Goal: Transaction & Acquisition: Book appointment/travel/reservation

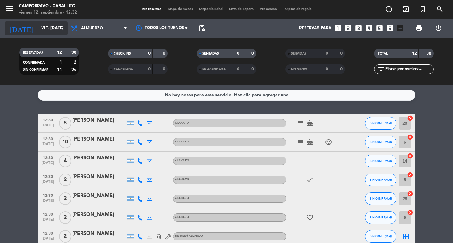
click at [38, 28] on input "vie. [DATE]" at bounding box center [65, 28] width 55 height 11
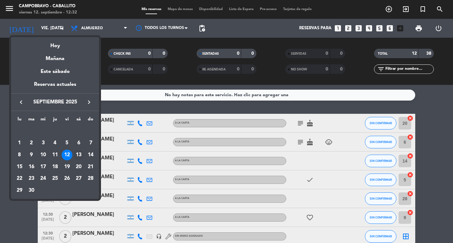
click at [79, 155] on div "13" at bounding box center [78, 155] width 11 height 11
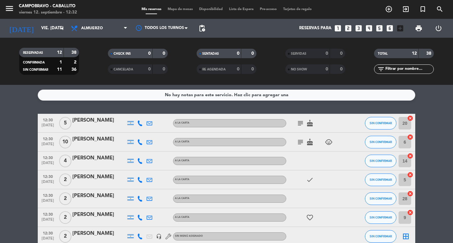
type input "sáb. [DATE]"
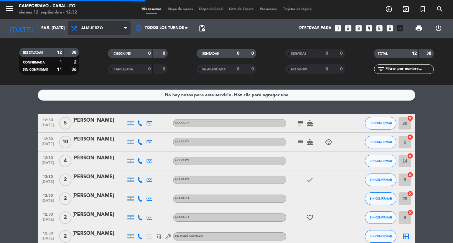
click at [85, 29] on span "Almuerzo" at bounding box center [92, 28] width 22 height 4
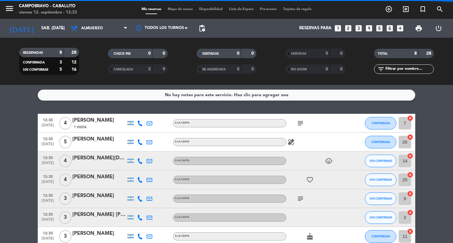
click at [97, 70] on filter-checkbox "CANCELADA 2 9" at bounding box center [137, 68] width 89 height 9
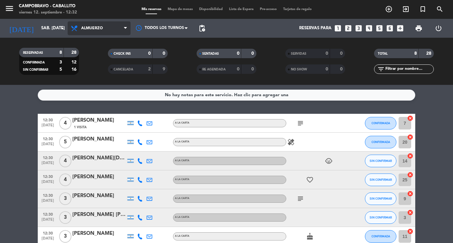
click at [91, 34] on span "Almuerzo" at bounding box center [99, 28] width 63 height 14
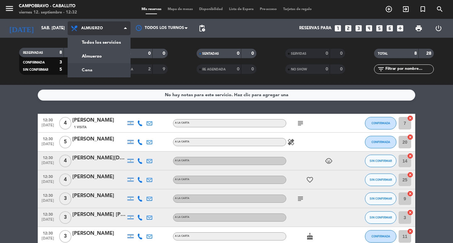
click at [96, 65] on div "menu Campobravo - caballito viernes 12. septiembre - 12:32 Mis reservas Mapa de…" at bounding box center [226, 42] width 453 height 85
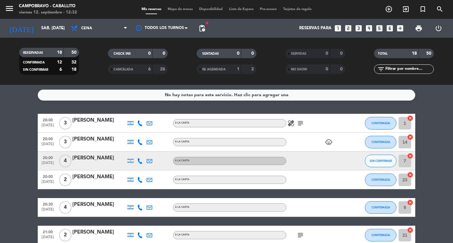
click at [365, 29] on icon "looks_4" at bounding box center [369, 28] width 8 height 8
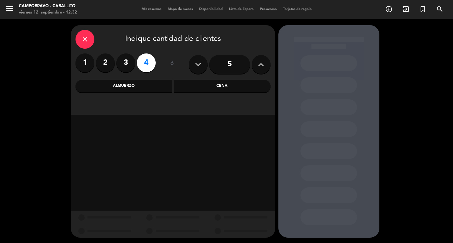
click at [200, 86] on div "Cena" at bounding box center [222, 86] width 97 height 13
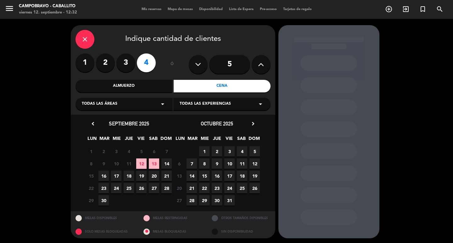
click at [152, 161] on span "13" at bounding box center [154, 163] width 10 height 10
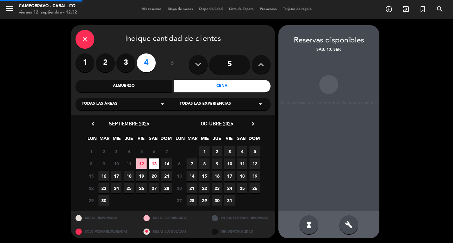
scroll to position [1, 0]
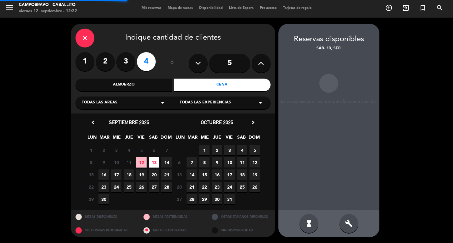
click at [358, 226] on div "hourglass_full build" at bounding box center [328, 223] width 101 height 27
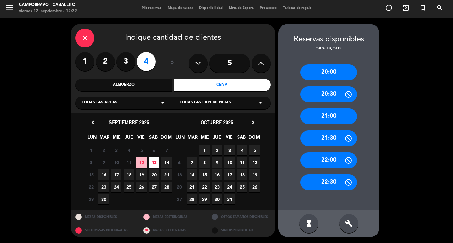
click at [355, 222] on div "build" at bounding box center [348, 223] width 19 height 19
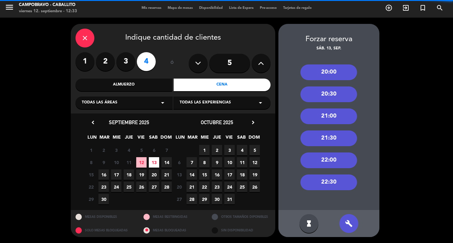
click at [333, 142] on div "21:30" at bounding box center [328, 138] width 57 height 16
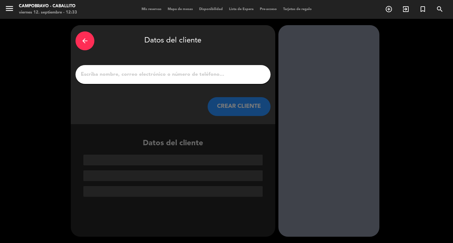
click at [180, 73] on input "1" at bounding box center [172, 74] width 185 height 9
paste input "Victor"
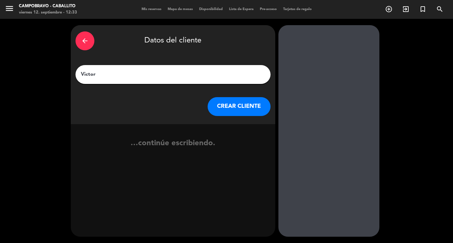
type input "Victor"
click at [217, 111] on button "CREAR CLIENTE" at bounding box center [238, 106] width 63 height 19
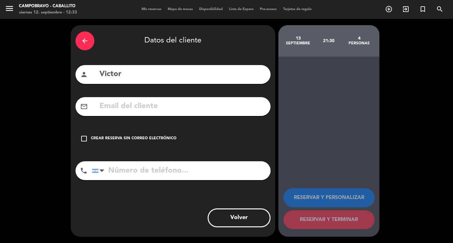
click at [121, 131] on div "check_box_outline_blank Crear reserva sin correo electrónico" at bounding box center [172, 138] width 195 height 19
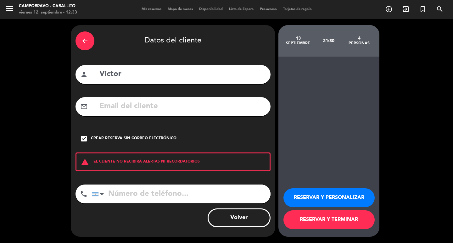
drag, startPoint x: 133, startPoint y: 75, endPoint x: 128, endPoint y: 75, distance: 5.0
click at [128, 75] on input "Victor" at bounding box center [182, 74] width 167 height 13
paste input "~[PERSON_NAME]"
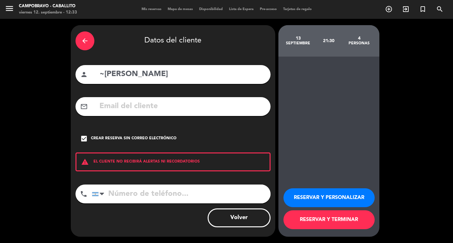
click at [104, 72] on input "~[PERSON_NAME]" at bounding box center [182, 74] width 167 height 13
type input "[PERSON_NAME]"
click at [143, 198] on input "tel" at bounding box center [181, 194] width 179 height 19
paste input "[PHONE_NUMBER]"
type input "[PHONE_NUMBER]"
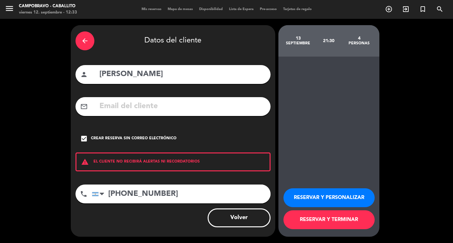
click at [336, 217] on button "RESERVAR Y TERMINAR" at bounding box center [328, 219] width 91 height 19
